Goal: Information Seeking & Learning: Understand process/instructions

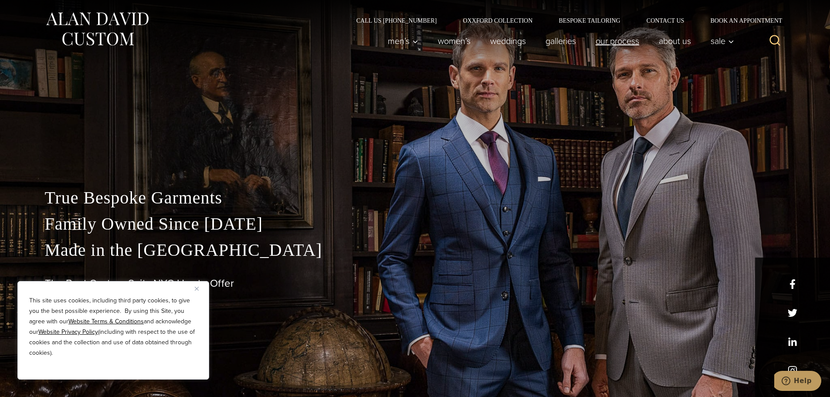
click at [611, 43] on link "Our Process" at bounding box center [617, 40] width 63 height 17
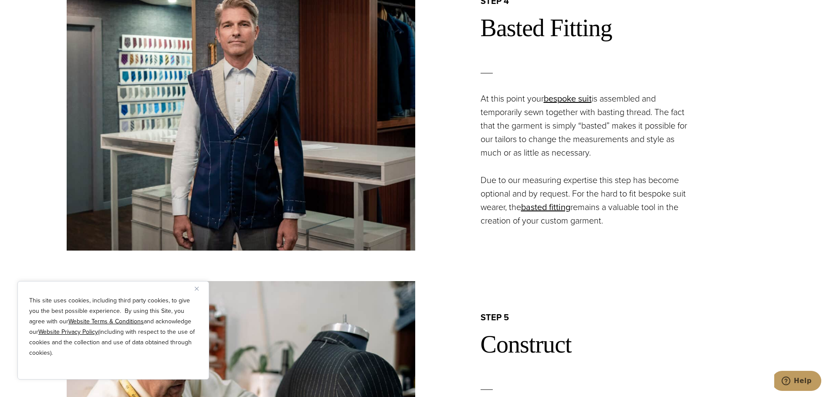
scroll to position [1568, 0]
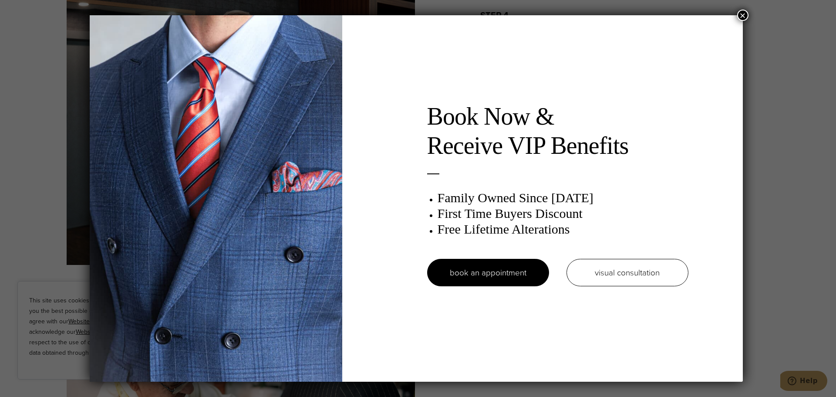
click at [743, 15] on button "×" at bounding box center [743, 15] width 11 height 11
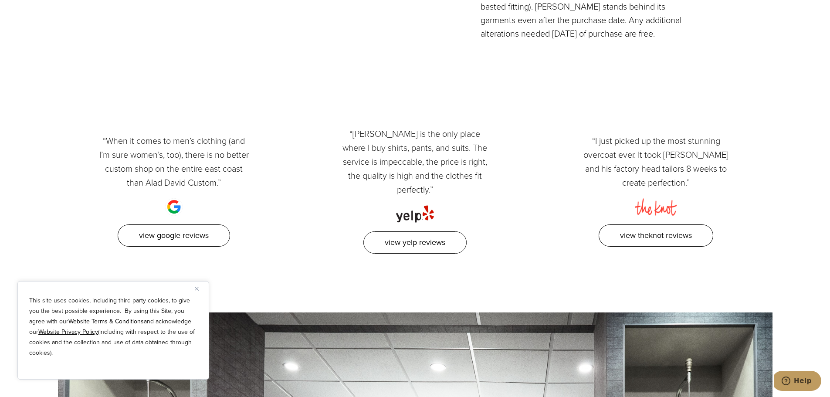
scroll to position [2396, 0]
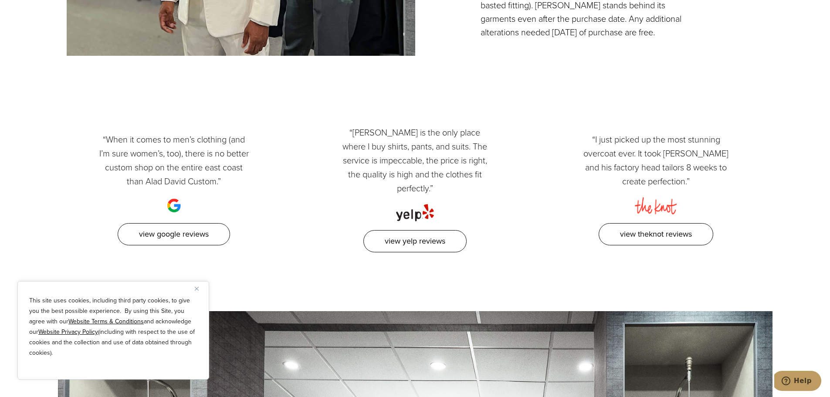
click at [197, 289] on img "Close" at bounding box center [197, 289] width 4 height 4
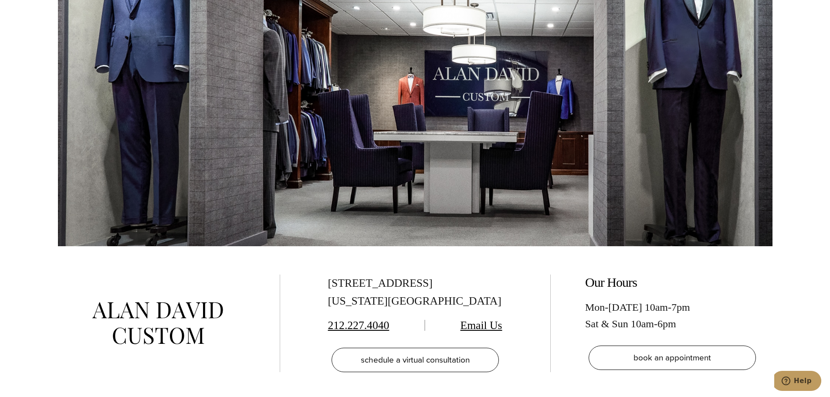
scroll to position [2875, 0]
